Goal: Task Accomplishment & Management: Complete application form

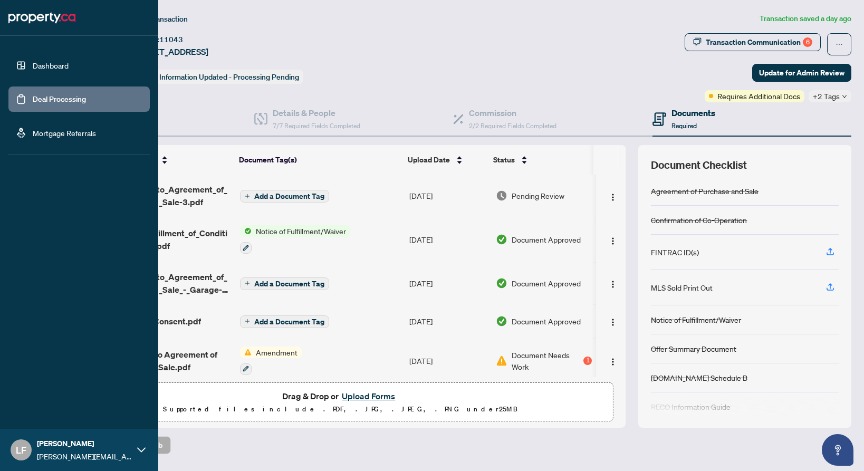
click at [33, 70] on link "Dashboard" at bounding box center [51, 65] width 36 height 9
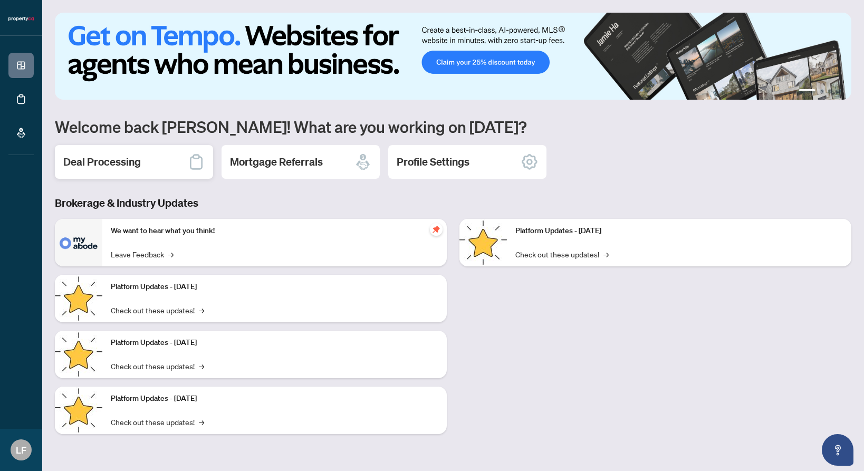
click at [118, 169] on h2 "Deal Processing" at bounding box center [102, 162] width 78 height 15
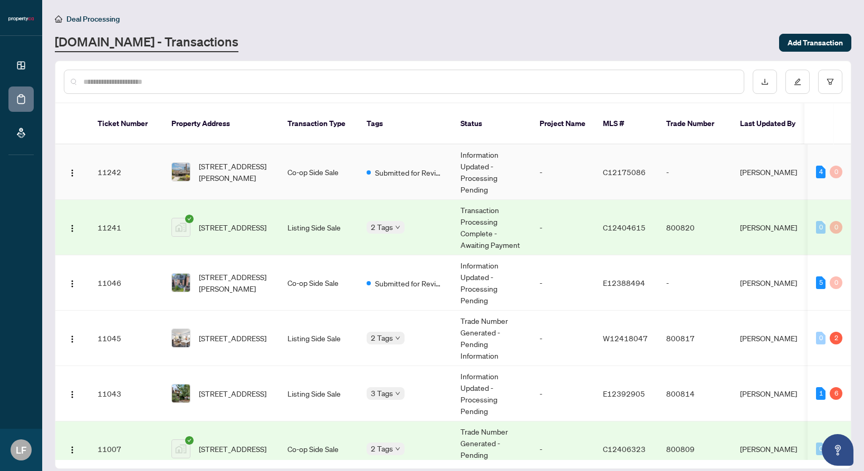
click at [238, 166] on span "[STREET_ADDRESS][PERSON_NAME]" at bounding box center [235, 171] width 72 height 23
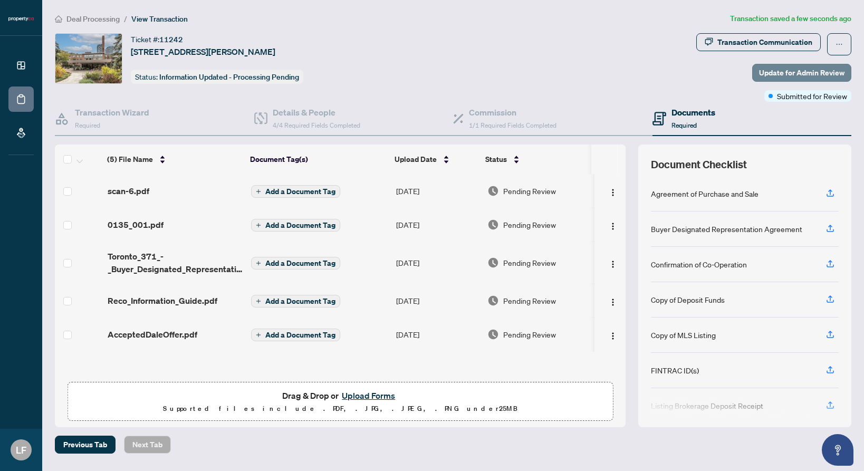
click at [778, 65] on span "Update for Admin Review" at bounding box center [801, 72] width 85 height 17
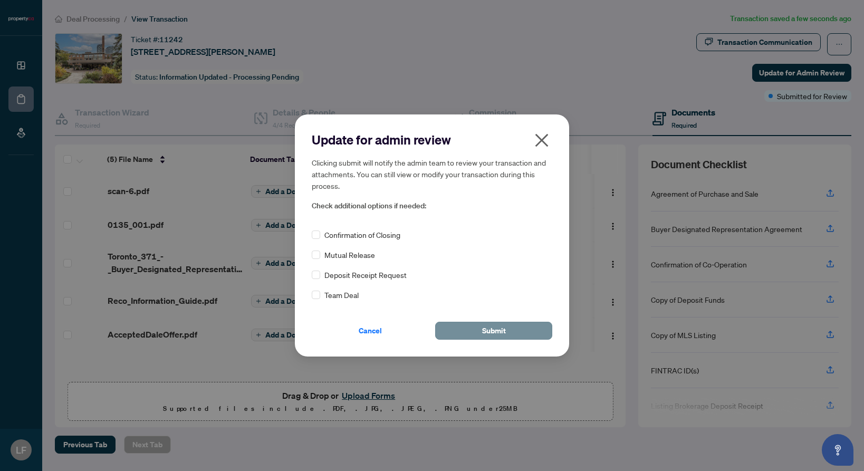
click at [518, 322] on button "Submit" at bounding box center [493, 331] width 117 height 18
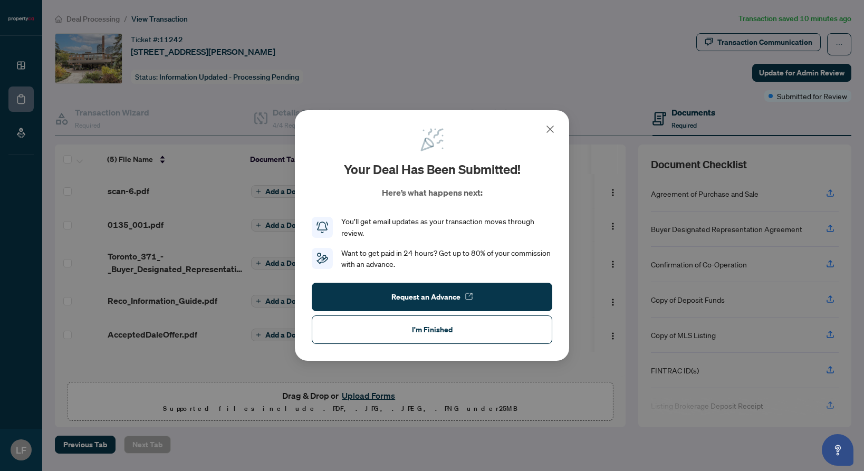
click at [553, 126] on icon at bounding box center [550, 129] width 13 height 13
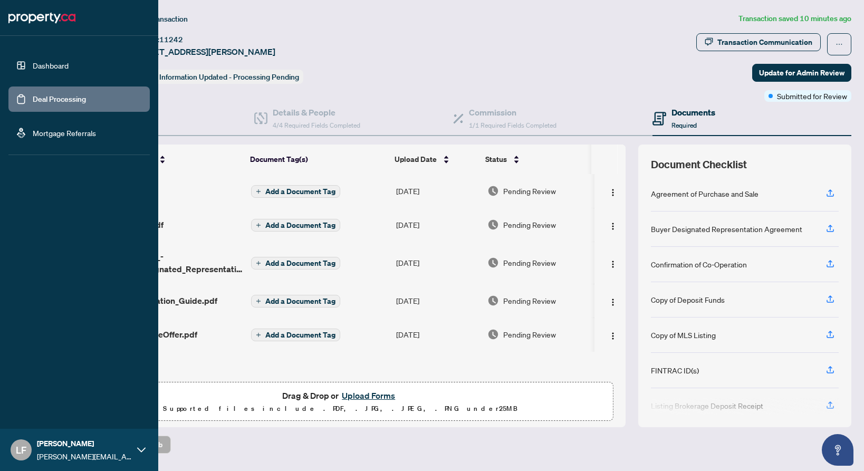
click at [33, 67] on link "Dashboard" at bounding box center [51, 65] width 36 height 9
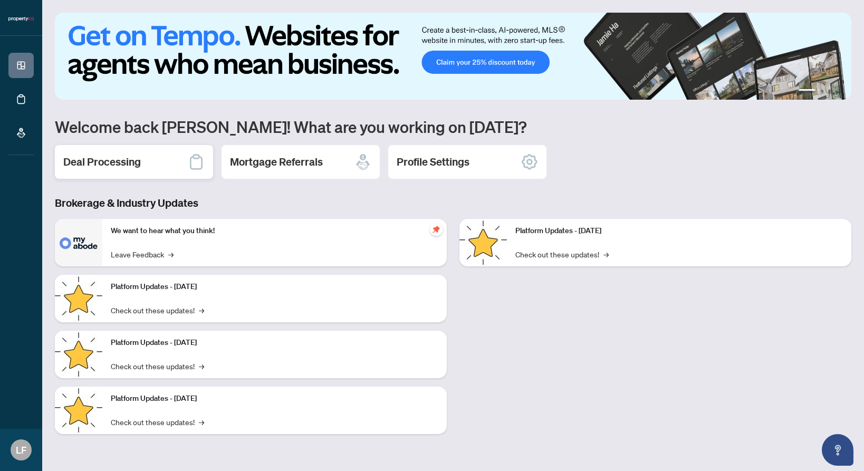
click at [158, 164] on div "Deal Processing" at bounding box center [134, 162] width 158 height 34
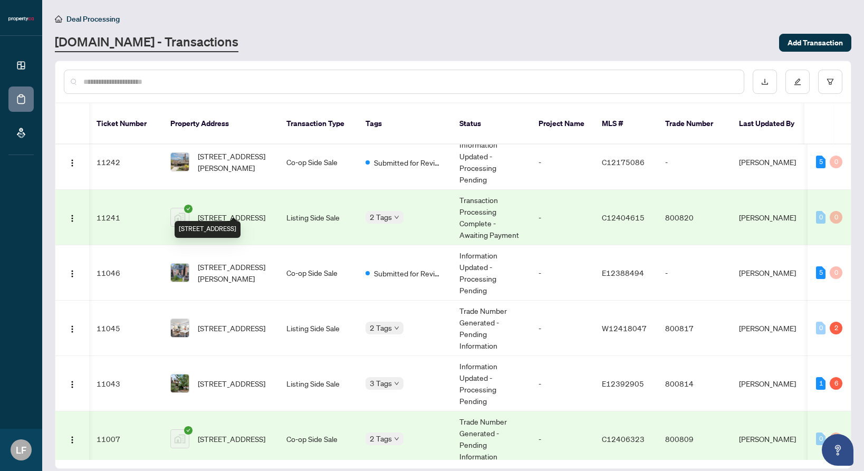
scroll to position [22, 1]
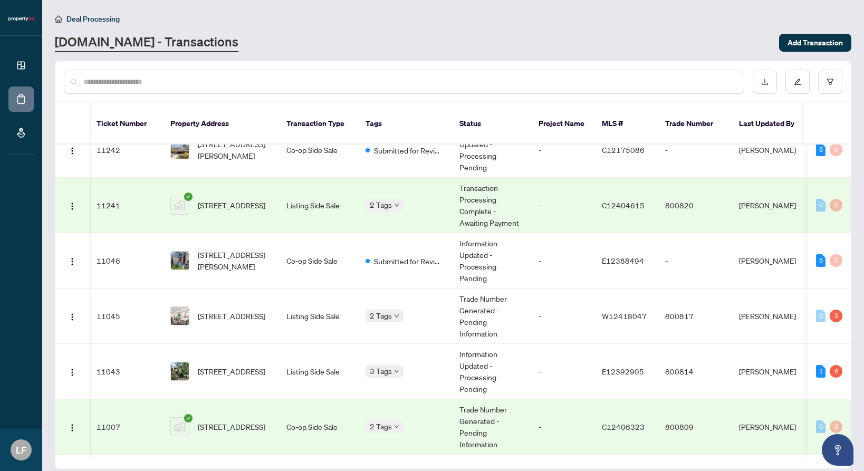
click at [260, 199] on span "[STREET_ADDRESS]" at bounding box center [232, 205] width 68 height 12
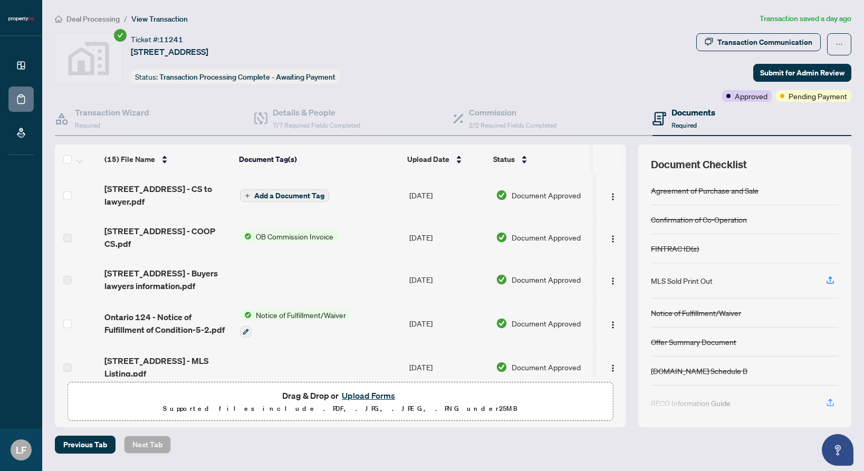
click at [789, 99] on span "Pending Payment" at bounding box center [818, 96] width 59 height 12
click at [759, 75] on button "Submit for Admin Review" at bounding box center [802, 73] width 98 height 18
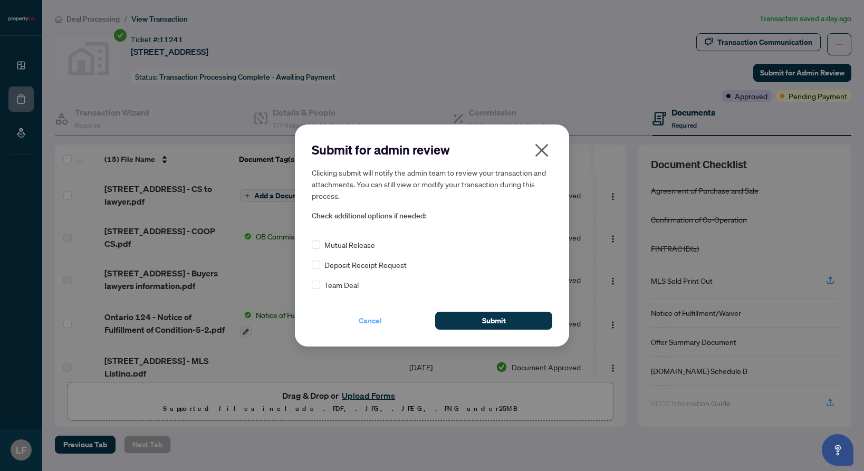
click at [372, 321] on span "Cancel" at bounding box center [370, 320] width 23 height 17
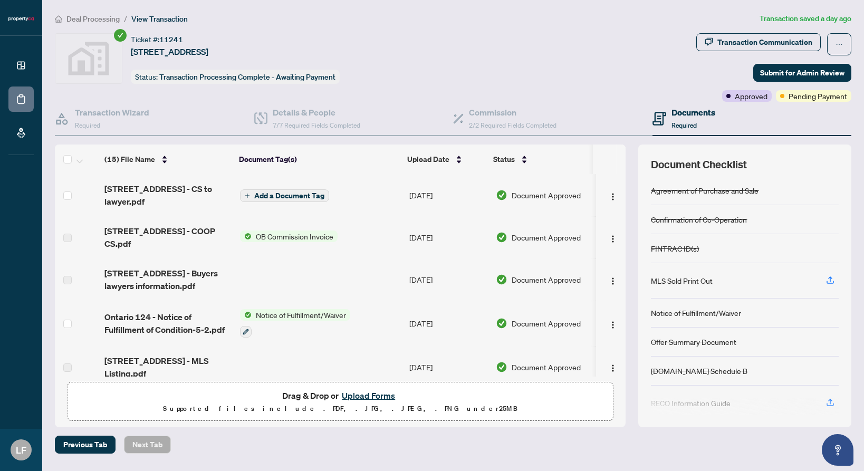
click at [722, 98] on div "Approved" at bounding box center [747, 96] width 50 height 12
click at [789, 98] on span "Pending Payment" at bounding box center [818, 96] width 59 height 12
click at [840, 46] on icon "ellipsis" at bounding box center [839, 44] width 7 height 7
click at [698, 62] on div "Transaction Communication Submit for Admin Review Approved Pending Payment" at bounding box center [773, 67] width 155 height 69
click at [777, 71] on span "Submit for Admin Review" at bounding box center [802, 72] width 84 height 17
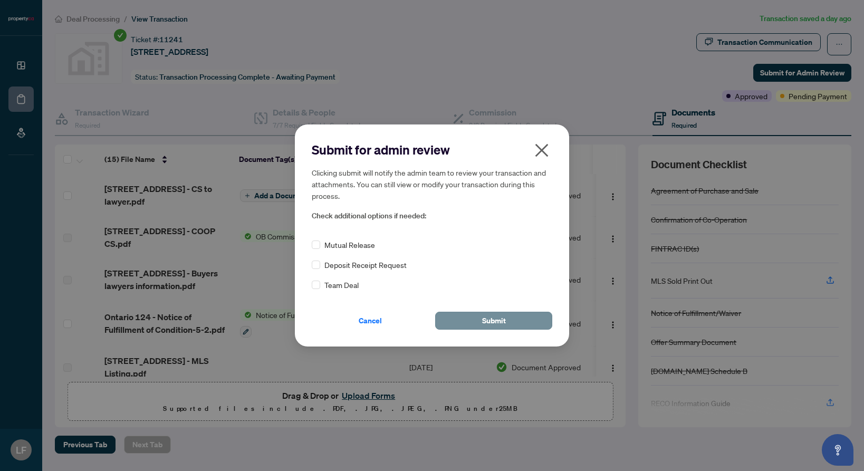
click at [496, 324] on span "Submit" at bounding box center [494, 320] width 24 height 17
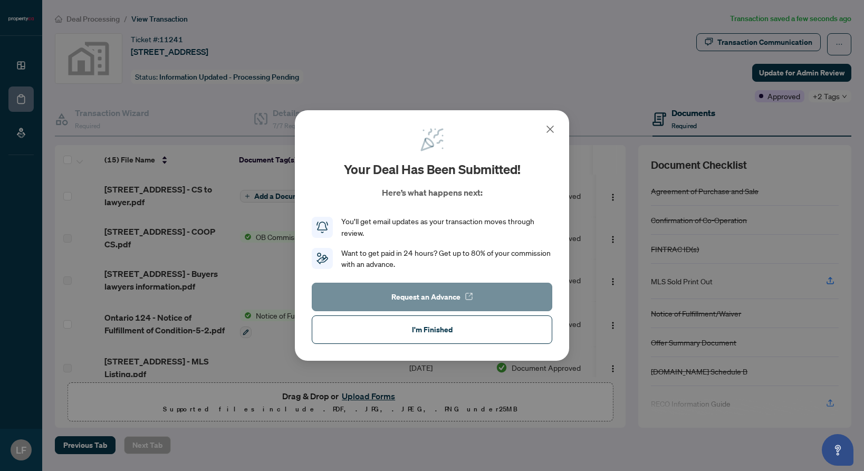
click at [408, 302] on span "Request an Advance" at bounding box center [425, 297] width 69 height 17
